Goal: Check status: Check status

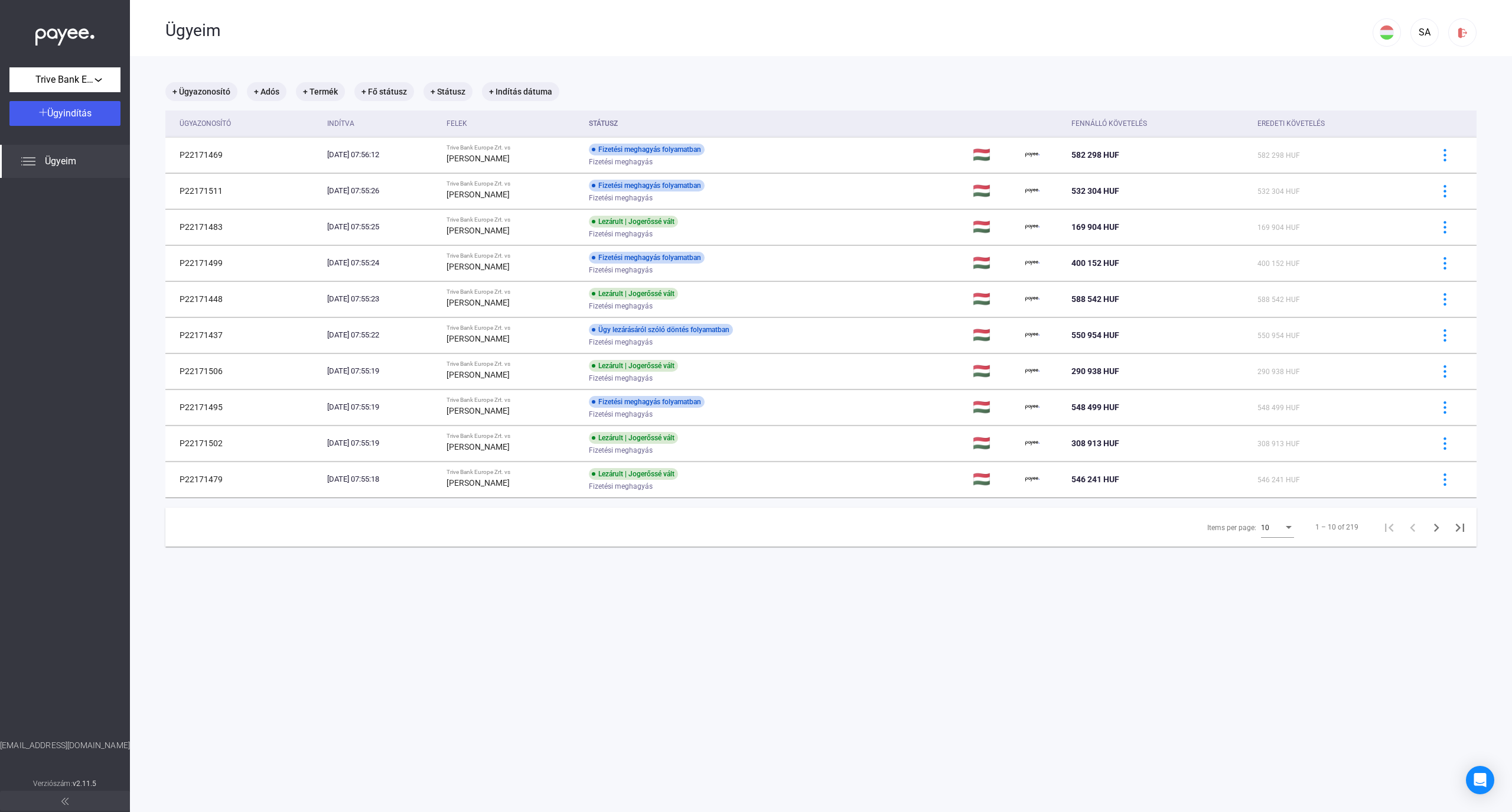
click at [551, 27] on div "Ügyeim" at bounding box center [769, 30] width 1207 height 20
click at [1283, 530] on div "Items per page:" at bounding box center [1288, 528] width 11 height 10
click at [1257, 553] on span "25" at bounding box center [1267, 550] width 33 height 14
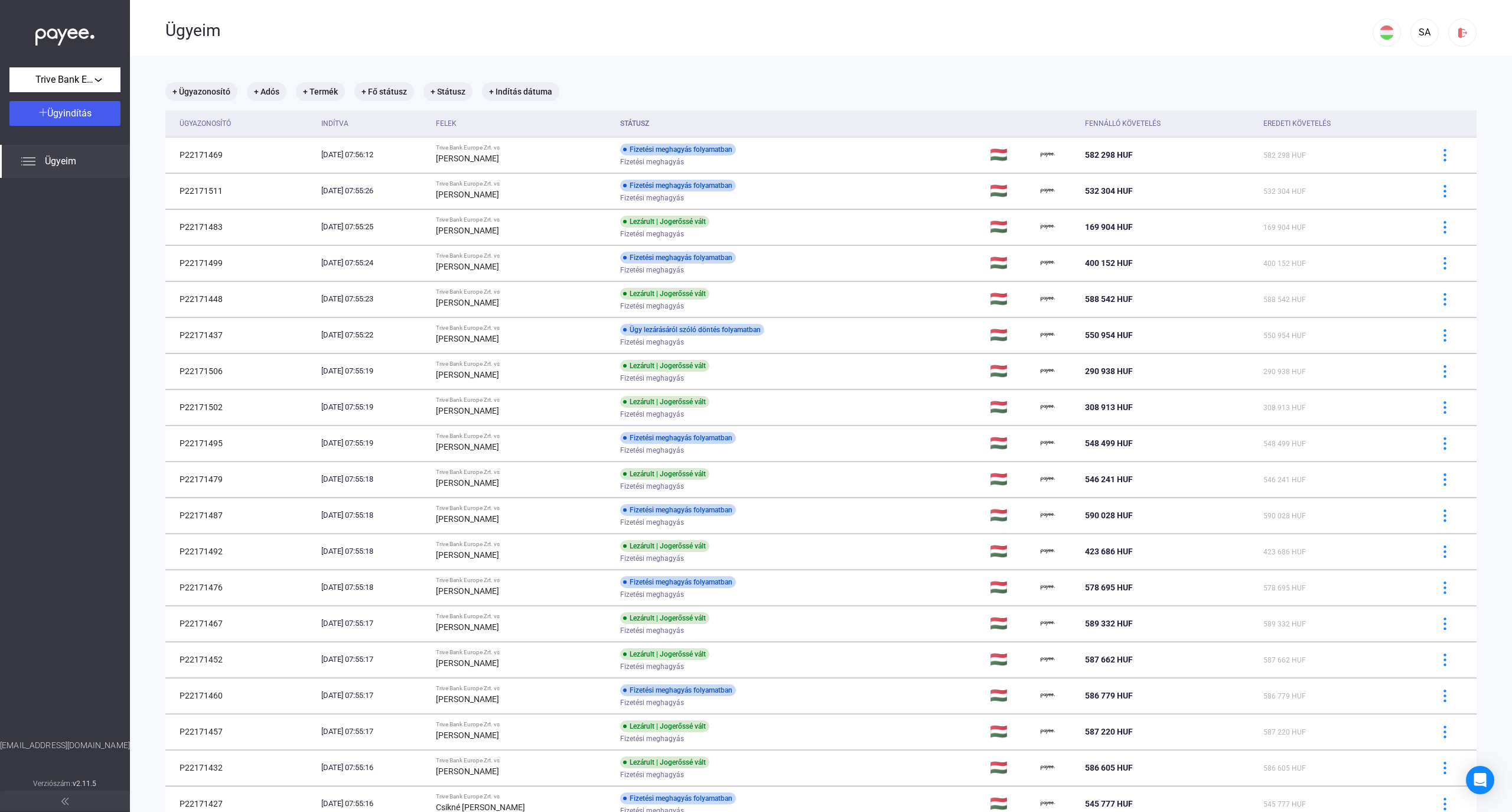
click at [475, 38] on div "Ügyeim" at bounding box center [769, 30] width 1207 height 20
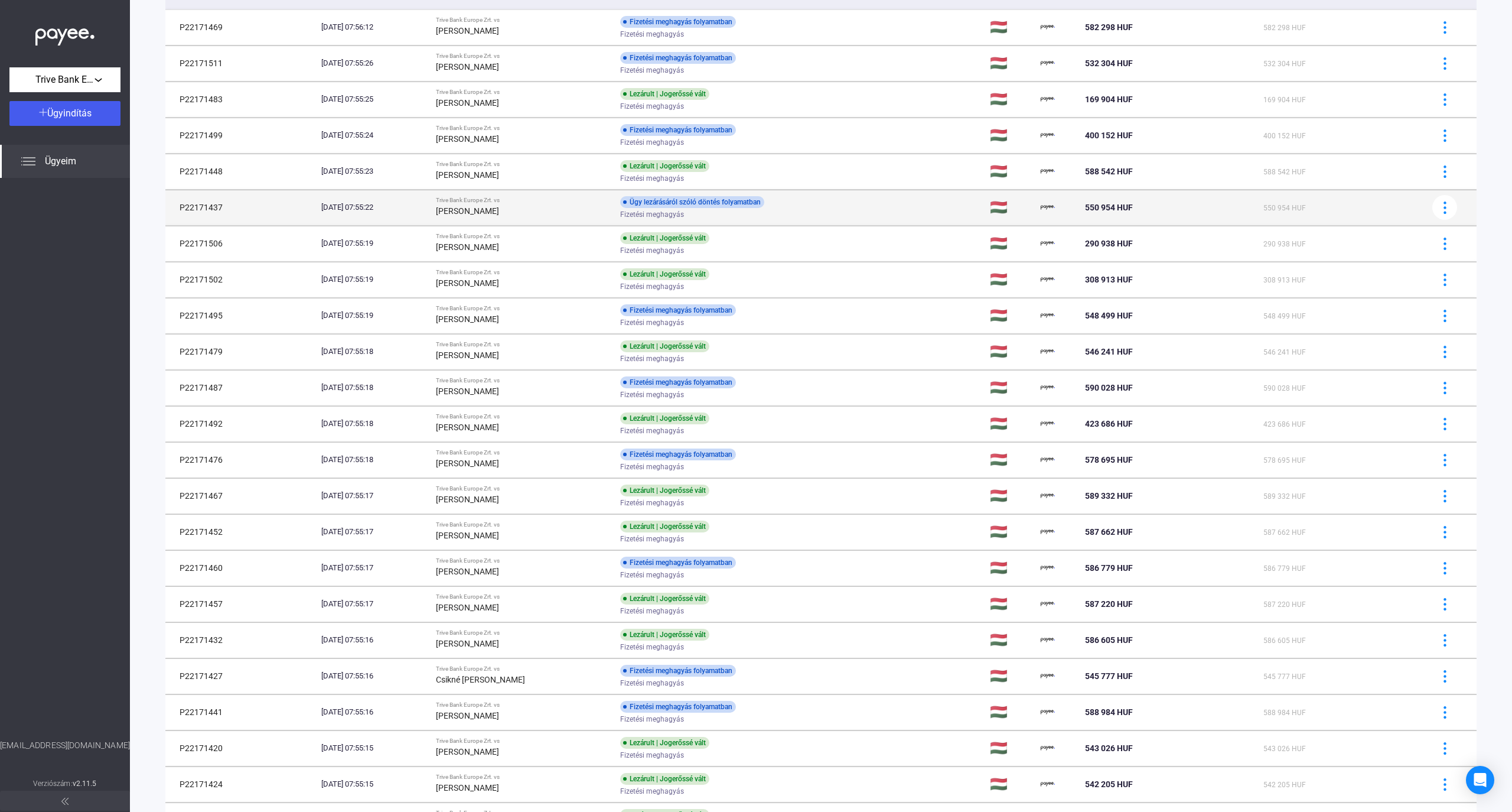
scroll to position [315, 0]
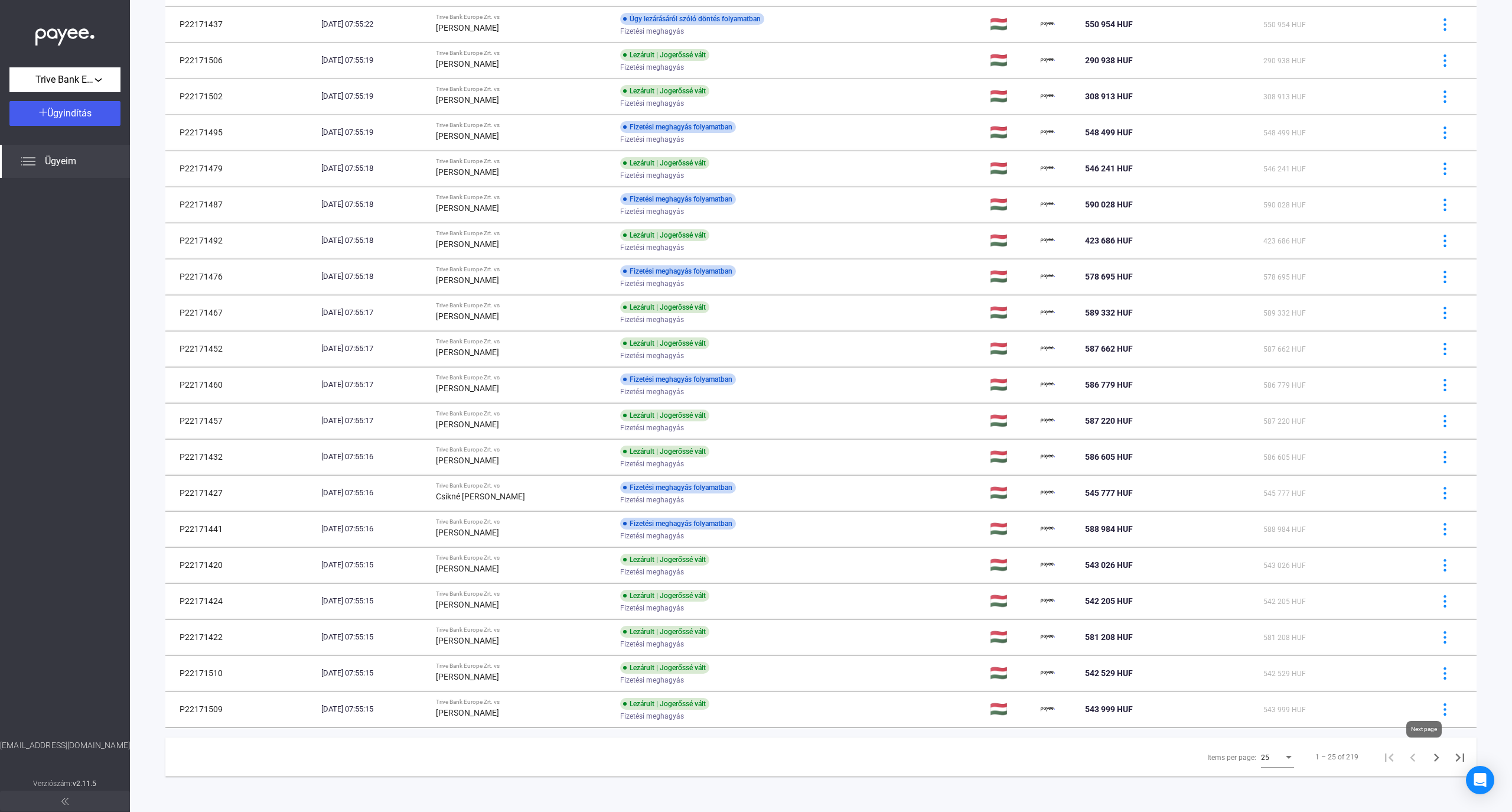
click at [1429, 756] on icon "Next page" at bounding box center [1437, 757] width 16 height 16
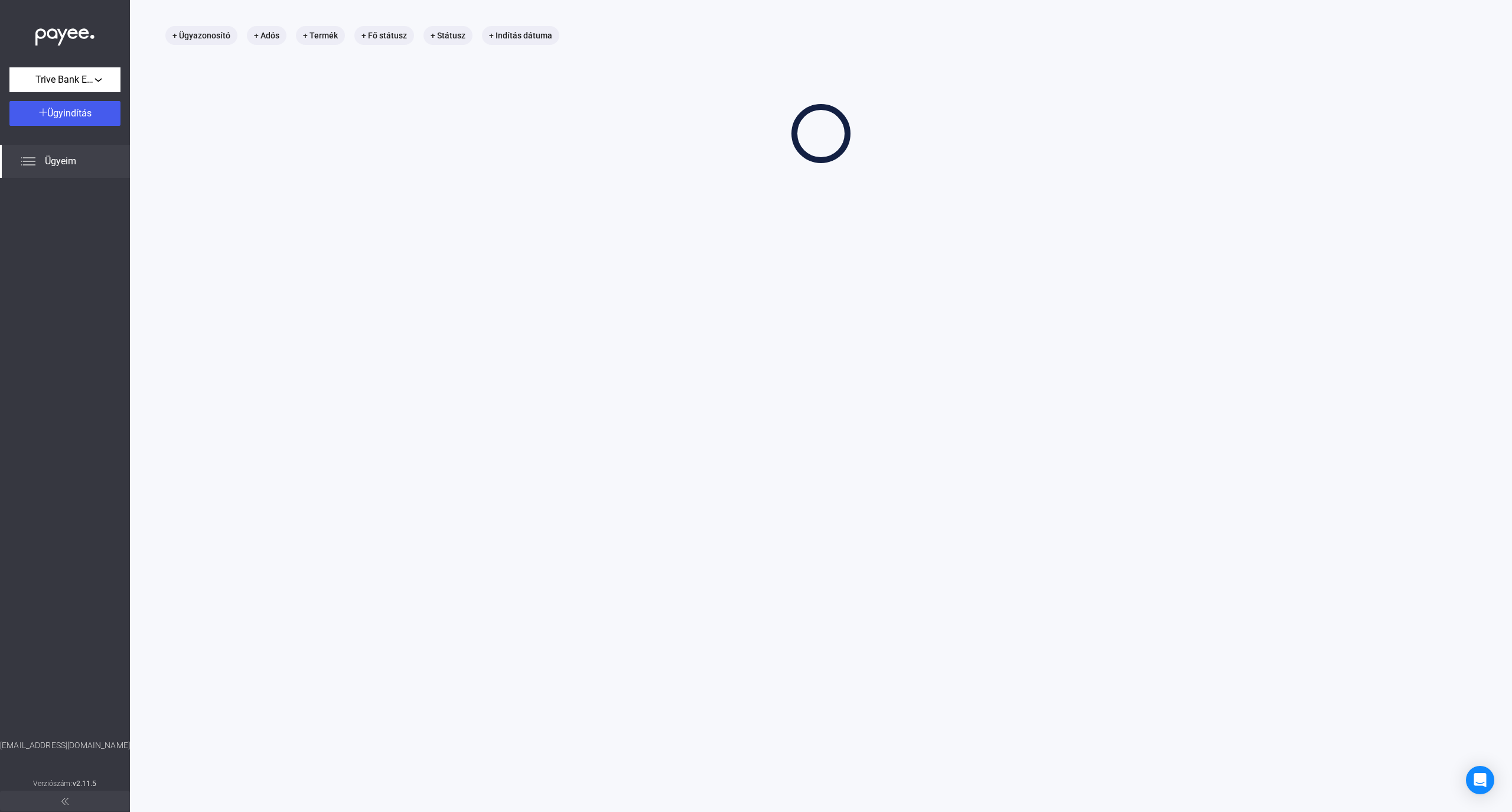
scroll to position [56, 0]
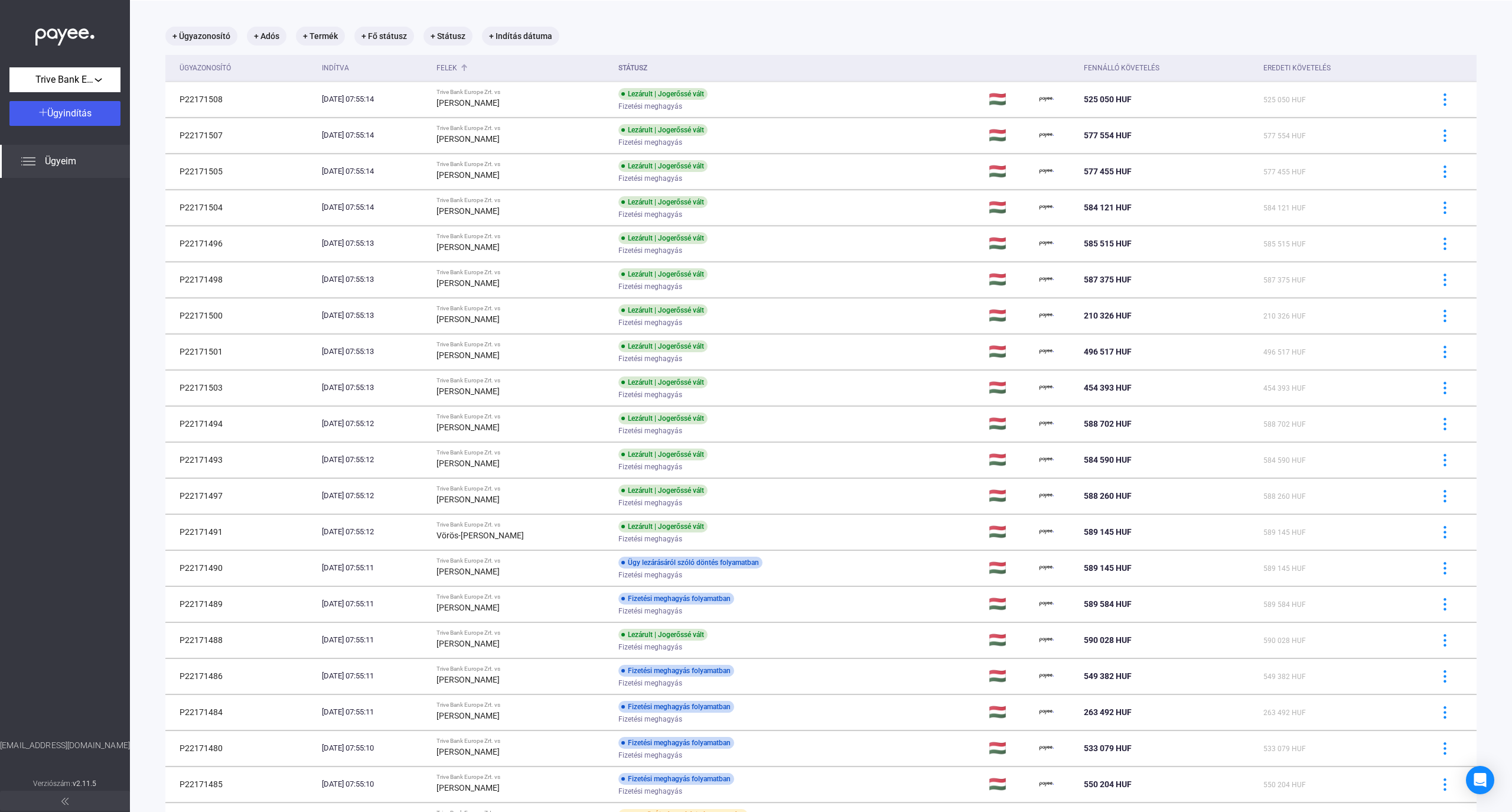
click at [457, 69] on div "Felek" at bounding box center [446, 67] width 20 height 14
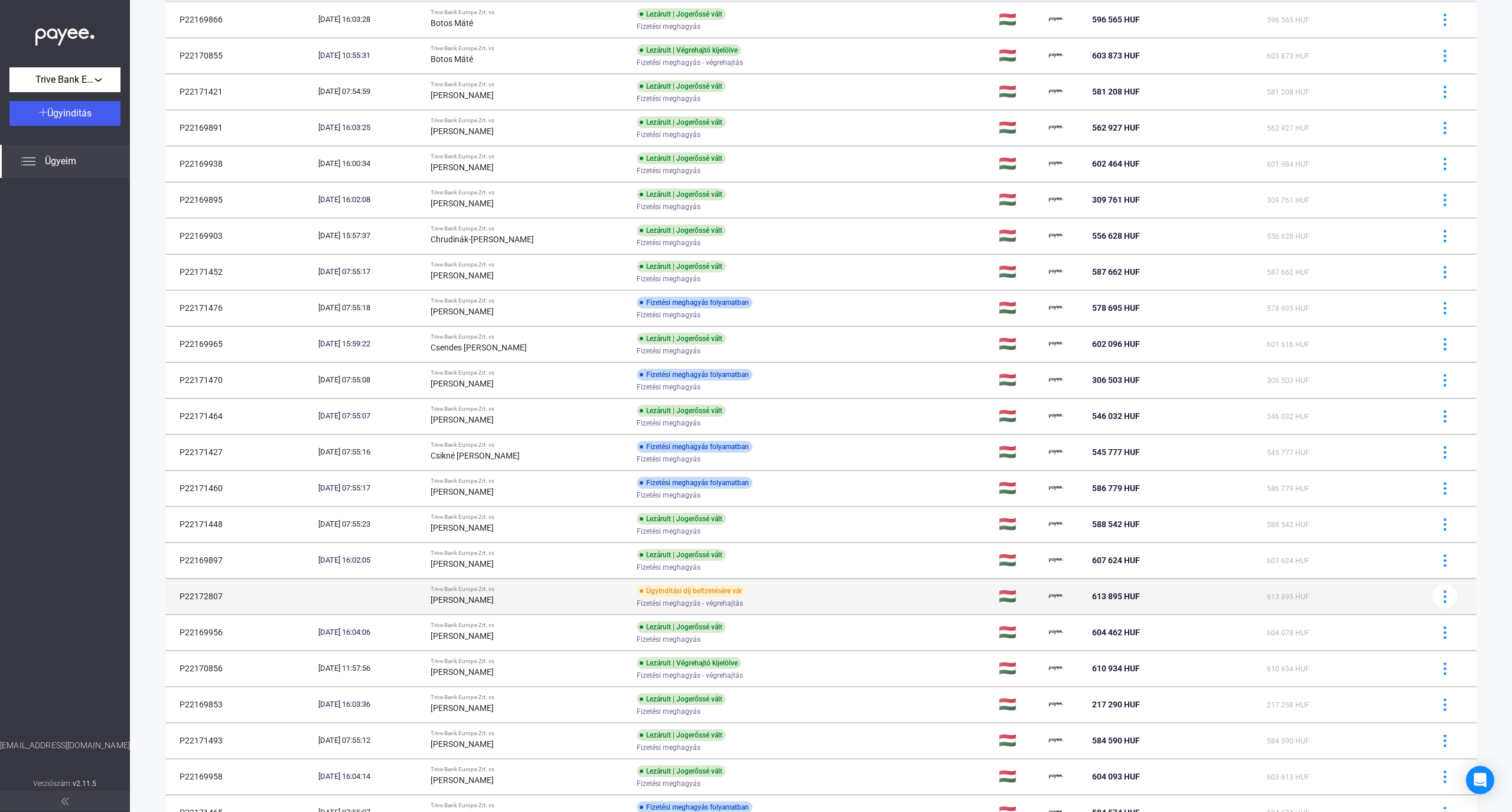
scroll to position [315, 0]
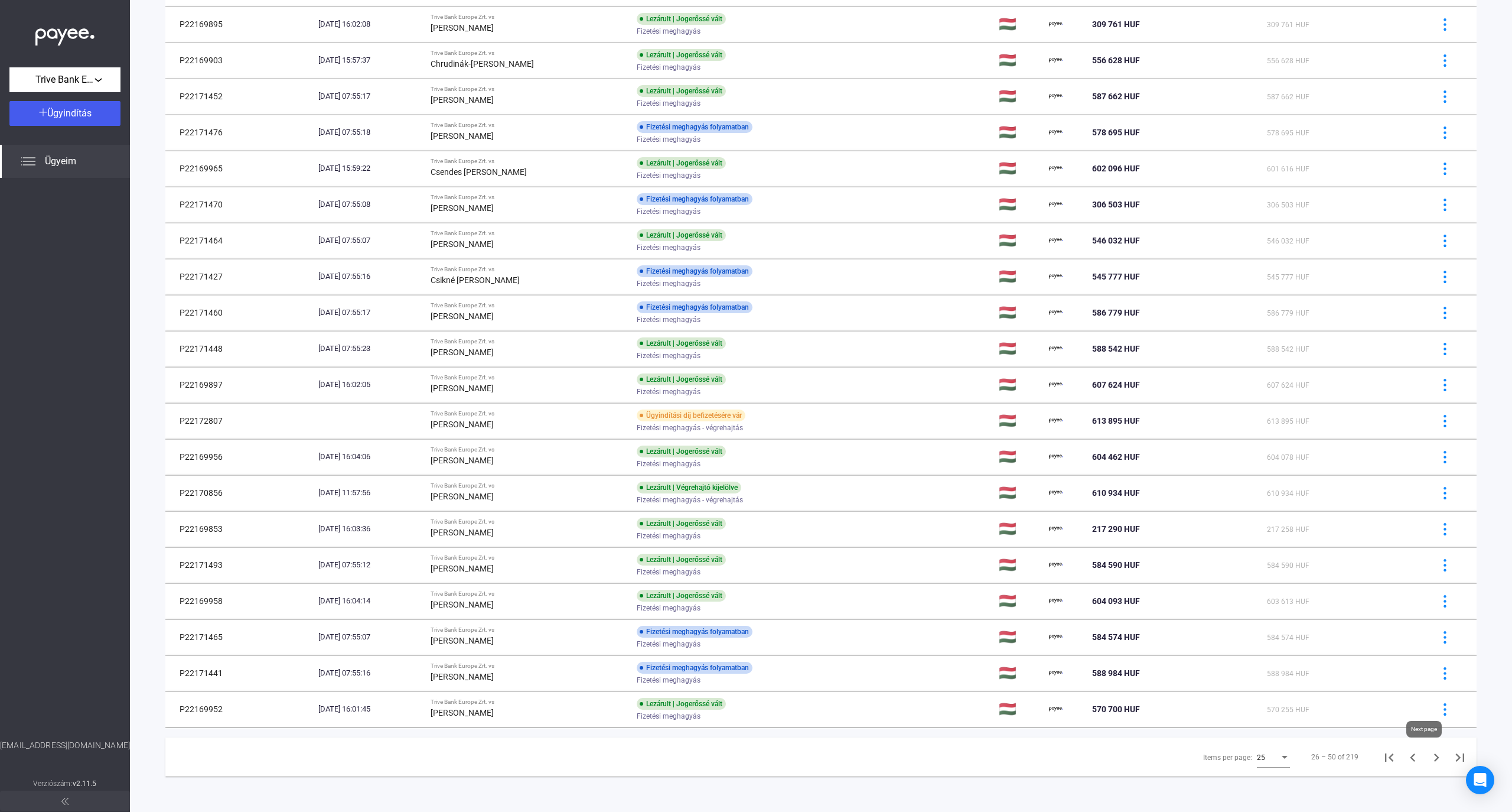
click at [1429, 756] on icon "Next page" at bounding box center [1437, 757] width 16 height 16
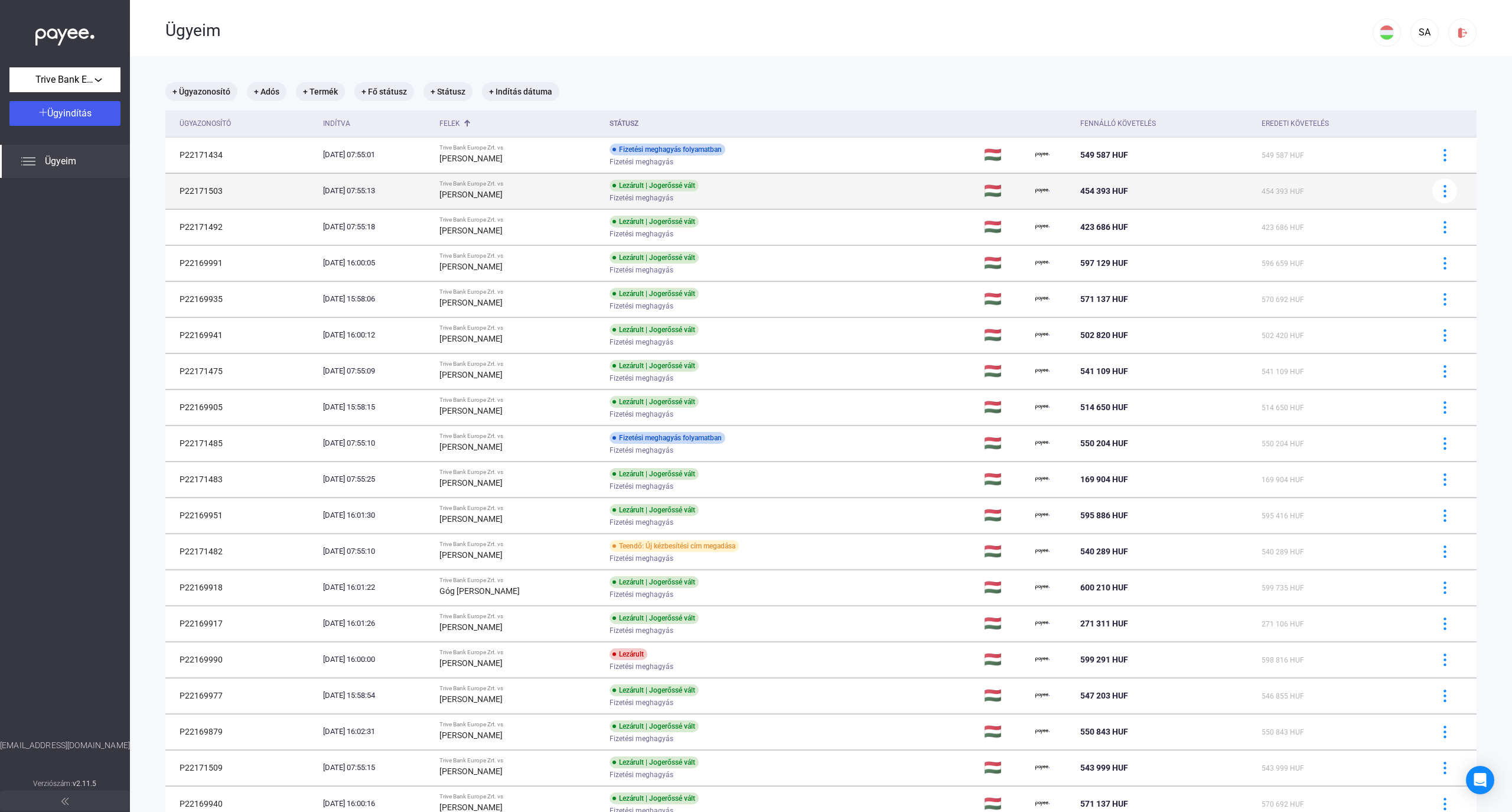
click at [182, 190] on td "P22171503" at bounding box center [241, 190] width 153 height 35
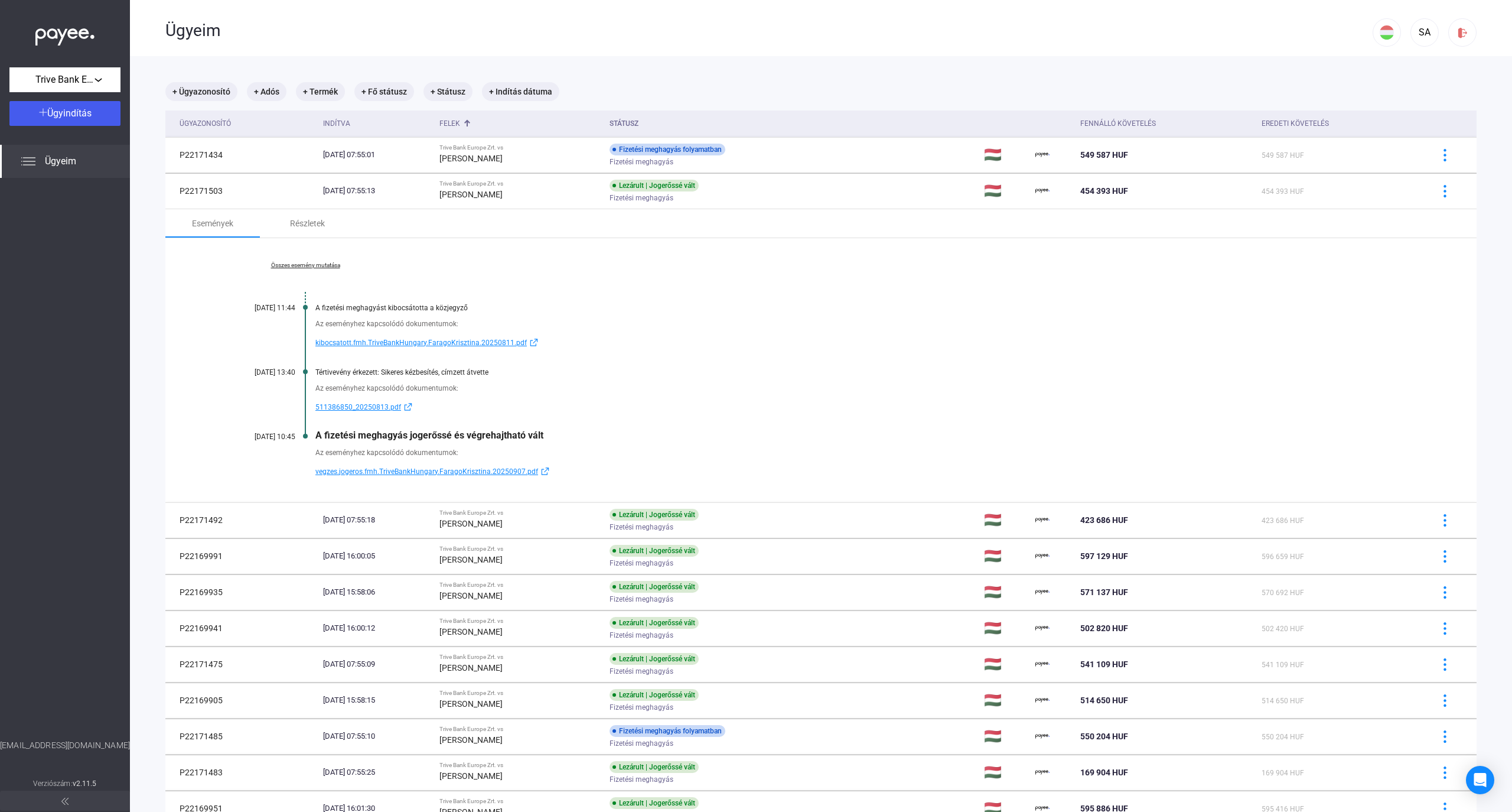
click at [1260, 25] on div "Ügyeim" at bounding box center [769, 30] width 1207 height 20
drag, startPoint x: 44, startPoint y: 319, endPoint x: 374, endPoint y: 525, distance: 389.0
click at [44, 319] on div at bounding box center [65, 458] width 130 height 561
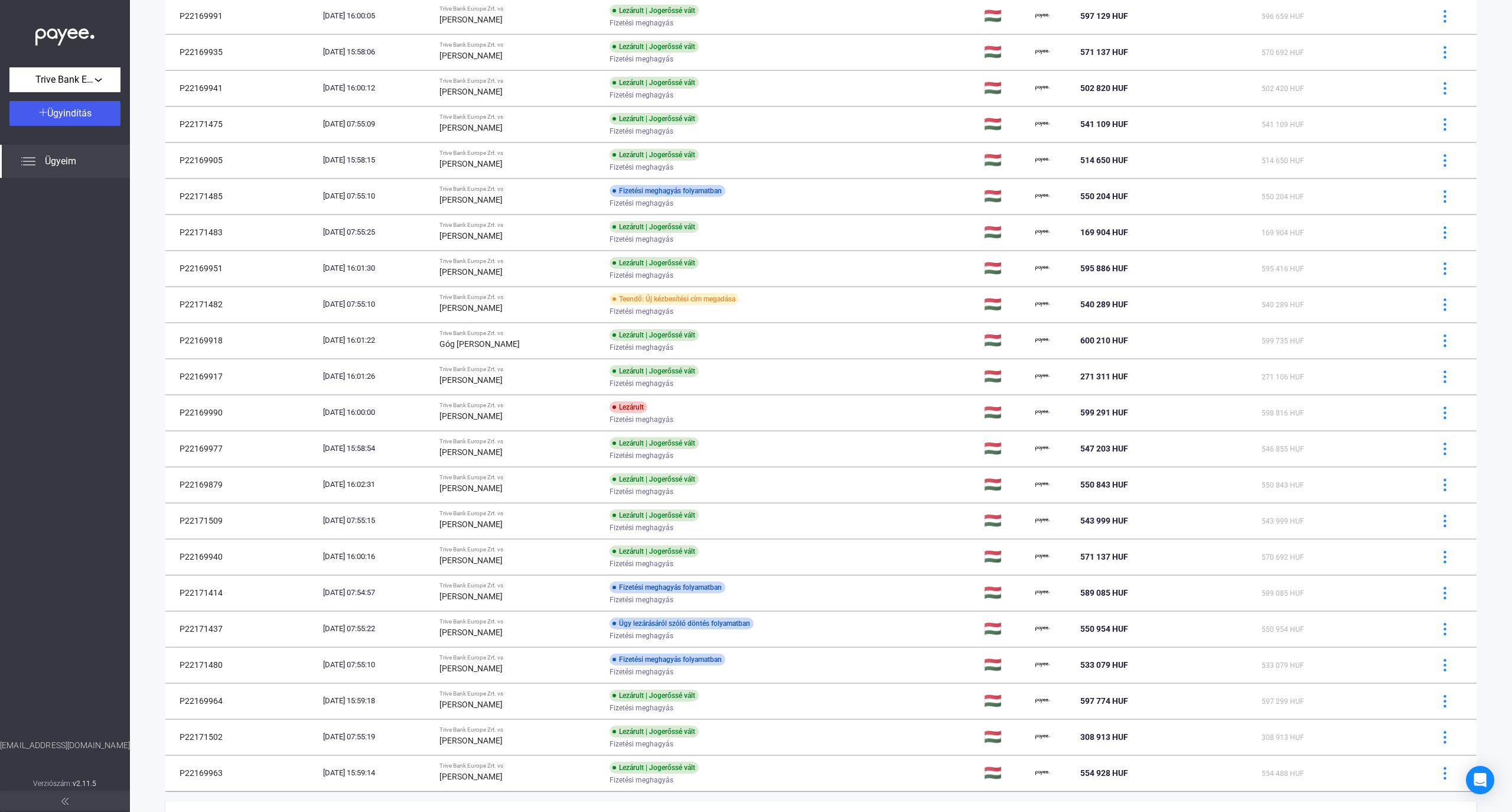
scroll to position [608, 0]
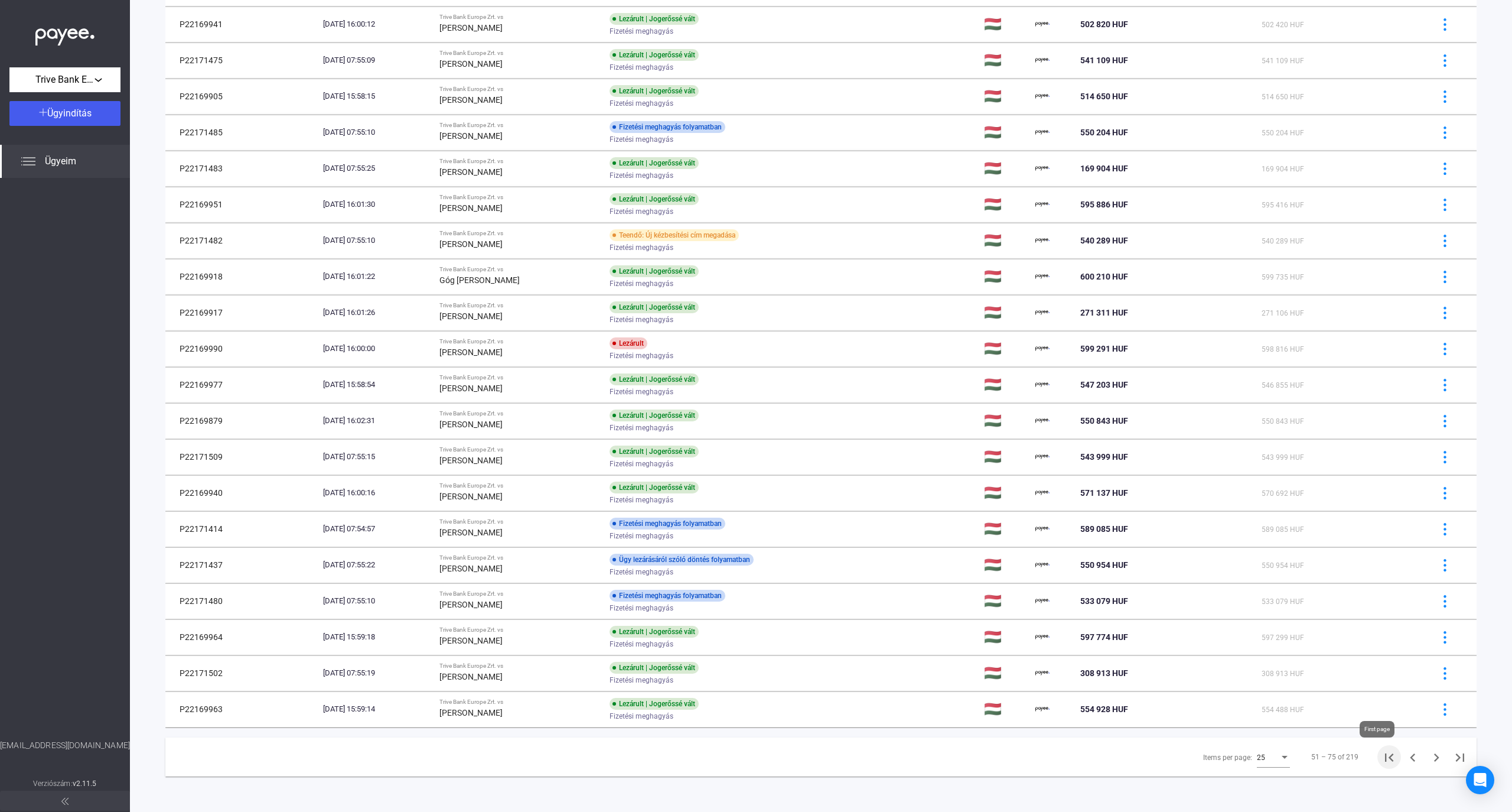
click at [1381, 761] on icon "First page" at bounding box center [1389, 757] width 16 height 16
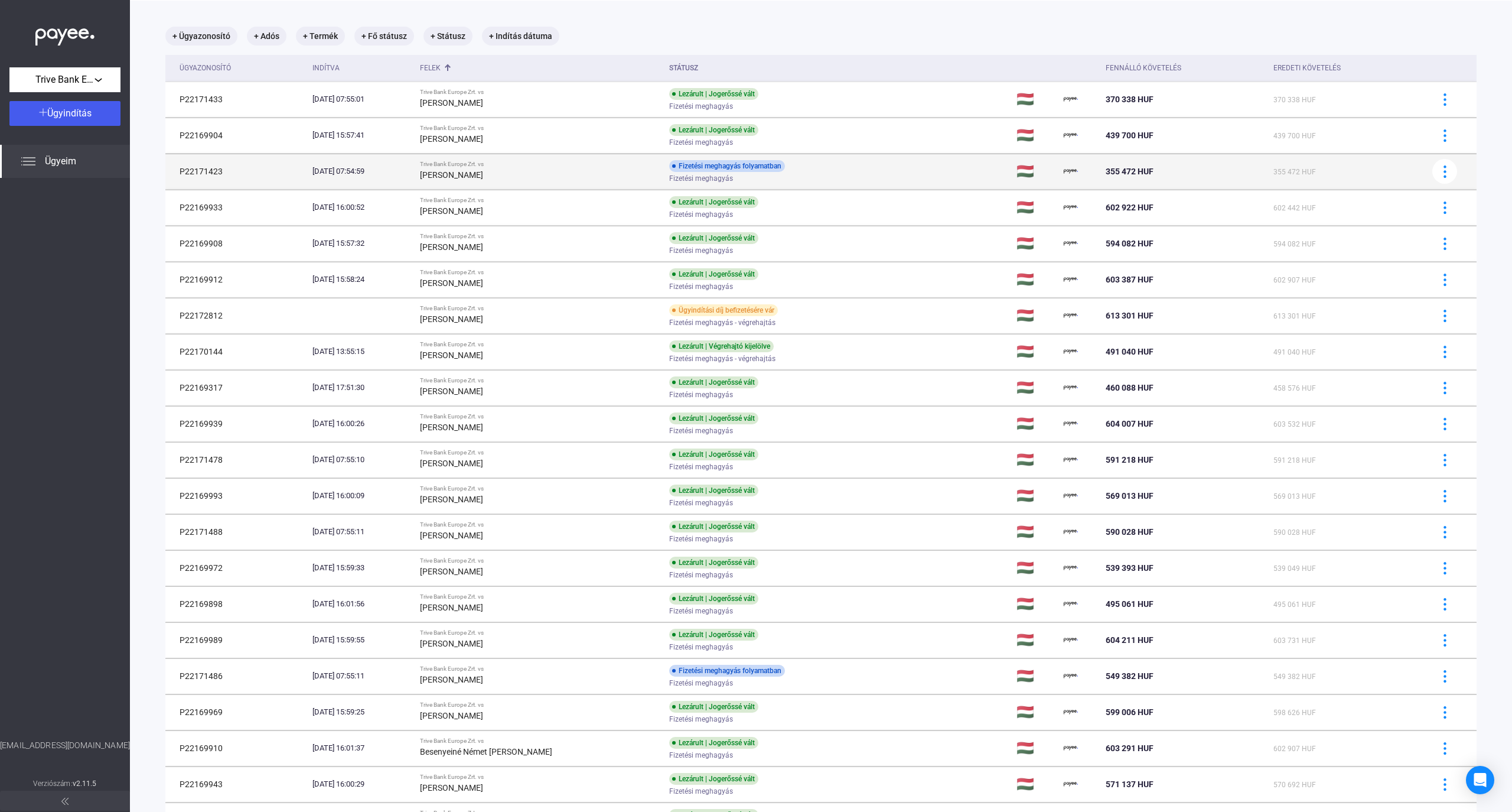
click at [484, 178] on strong "[PERSON_NAME]" at bounding box center [451, 175] width 63 height 10
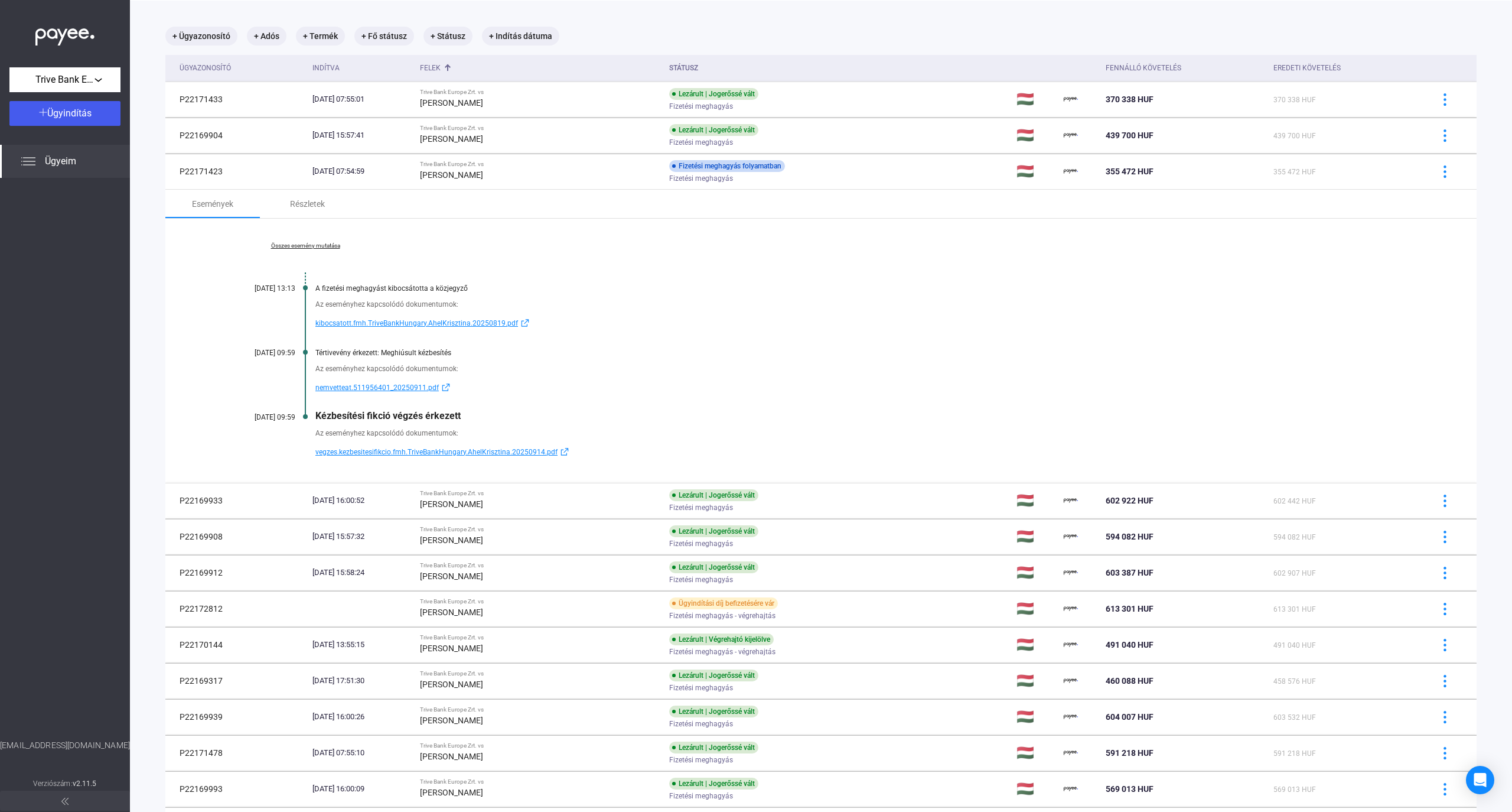
click at [437, 318] on span "kibocsatott.fmh.TriveBankHungary.AhelKrisztina.20250819.pdf" at bounding box center [417, 323] width 203 height 14
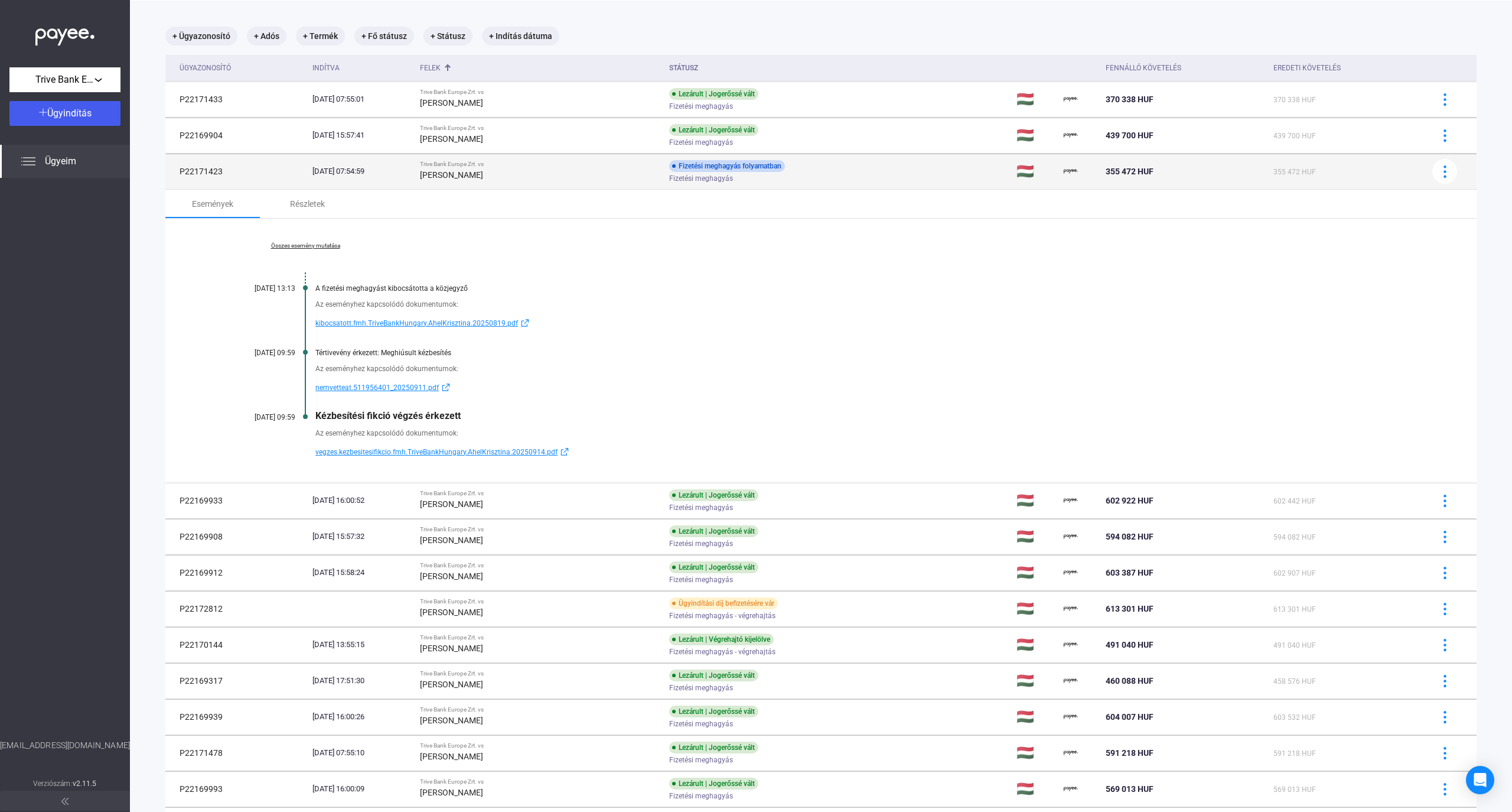
drag, startPoint x: 173, startPoint y: 169, endPoint x: 544, endPoint y: 172, distance: 371.0
click at [544, 172] on tr "P22171423 [DATE] 07:54:59 Trive Bank Europe Zrt. vs [PERSON_NAME] Fizetési megh…" at bounding box center [820, 171] width 1311 height 35
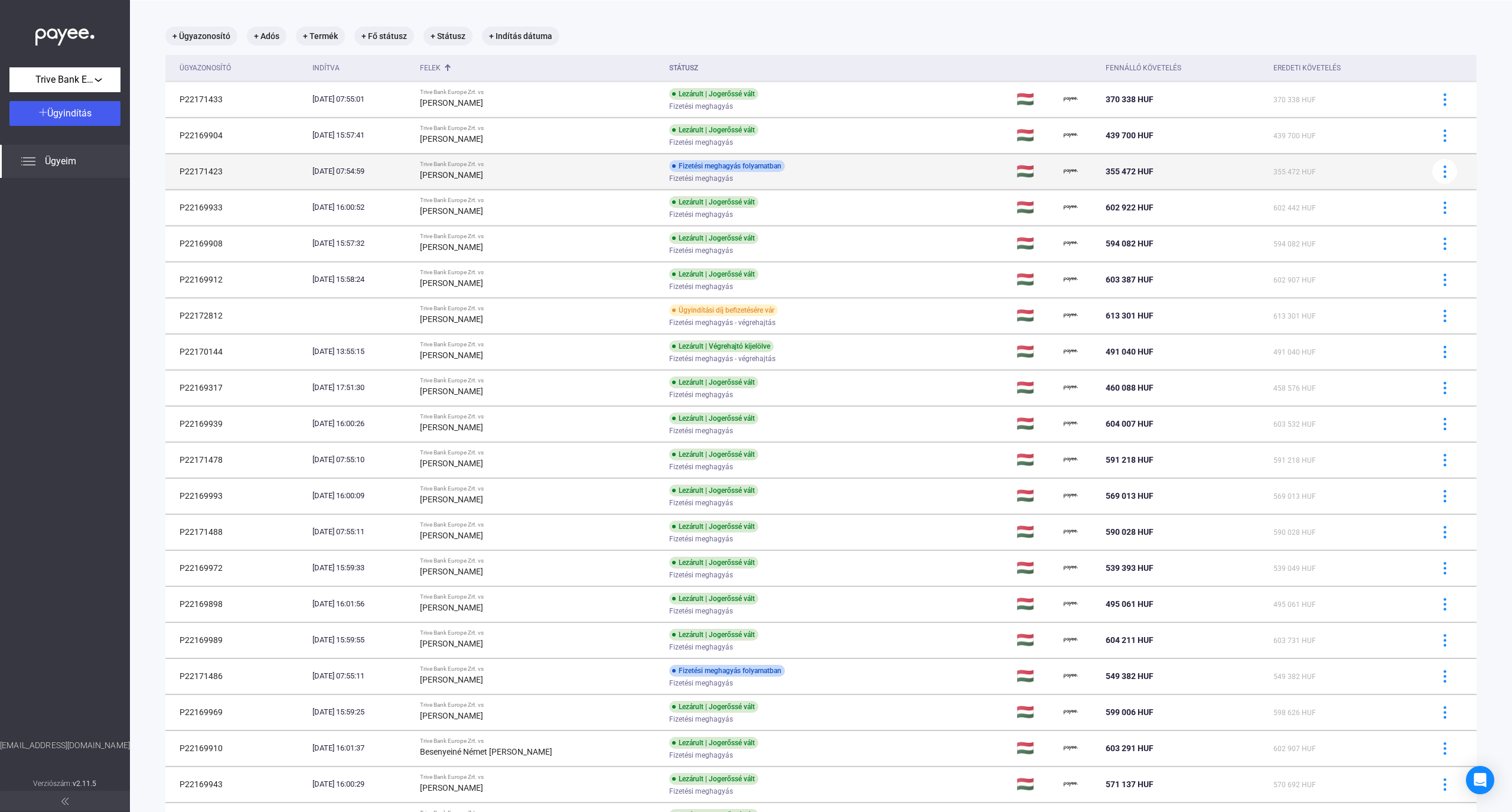
copy tr "P22171423 [DATE] 07:54:59 Trive Bank Europe Zrt. vs [PERSON_NAME]"
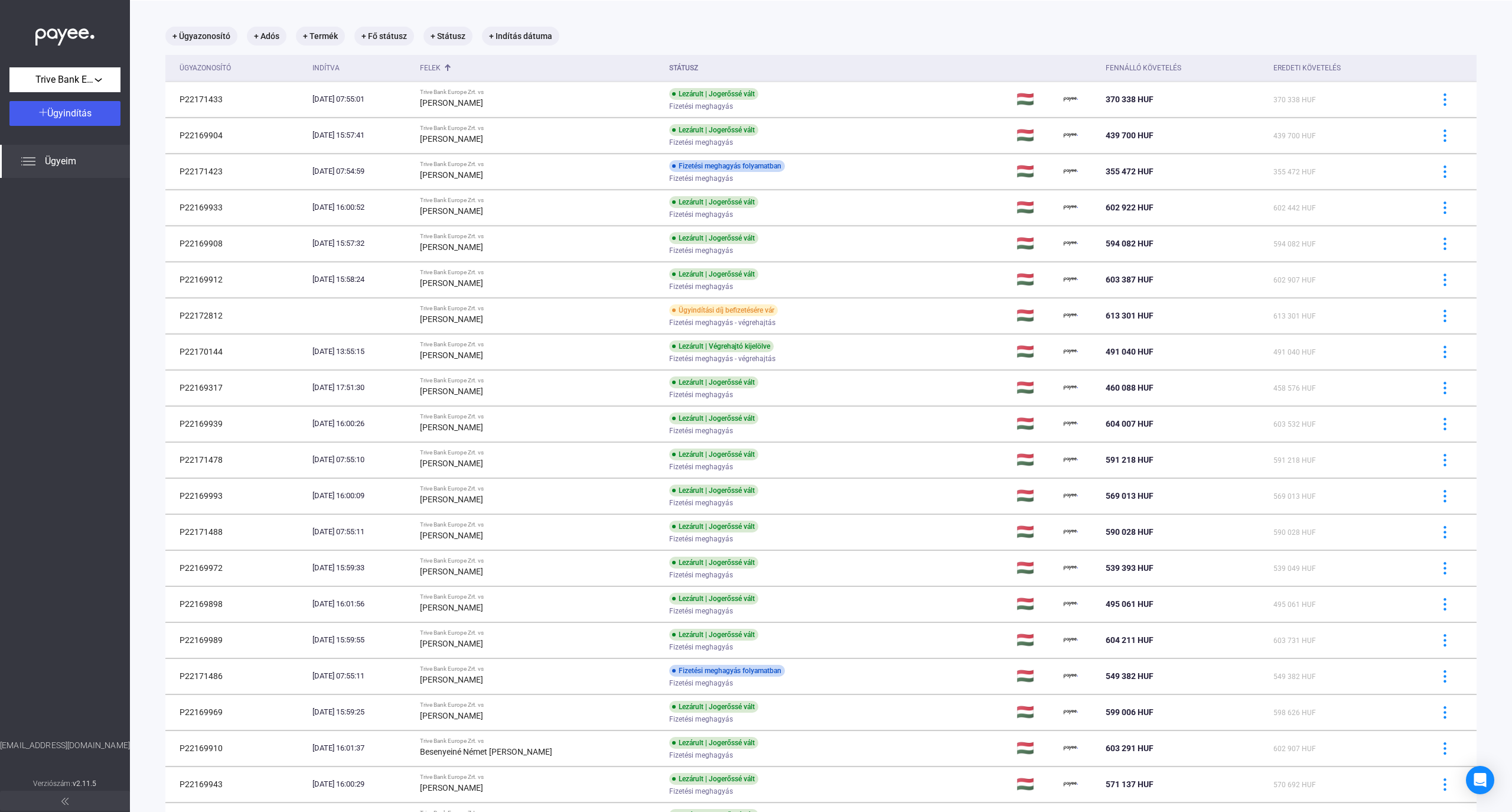
click at [1437, 42] on div "+ Ügyazonosító + Adós + Termék + Fő státusz + Státusz + Indítás dátuma" at bounding box center [820, 36] width 1311 height 19
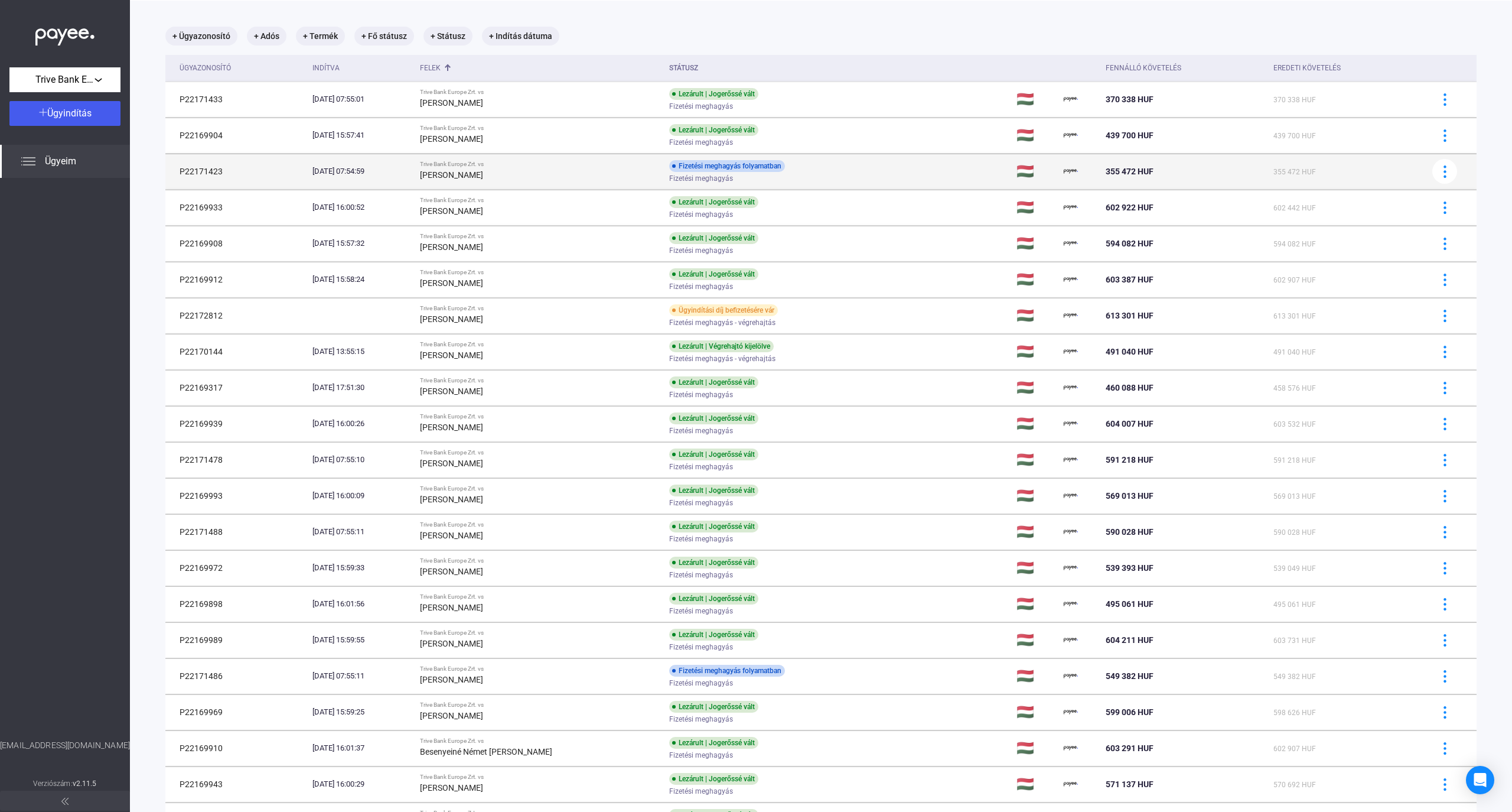
click at [188, 171] on td "P22171423" at bounding box center [236, 171] width 142 height 35
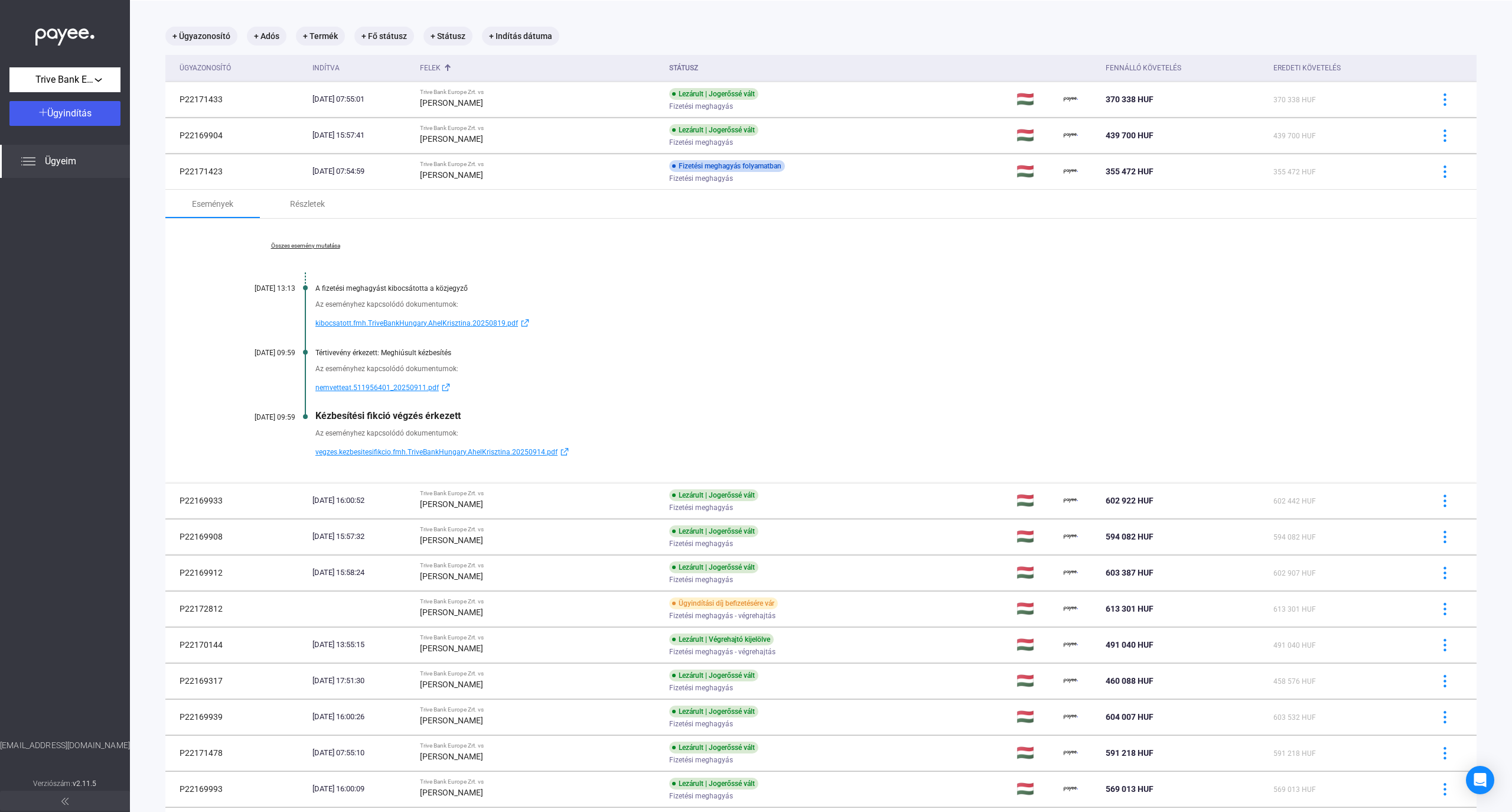
click at [1331, 29] on div "+ Ügyazonosító + Adós + Termék + Fő státusz + Státusz + Indítás dátuma" at bounding box center [820, 36] width 1311 height 19
